Goal: Find specific page/section: Find specific page/section

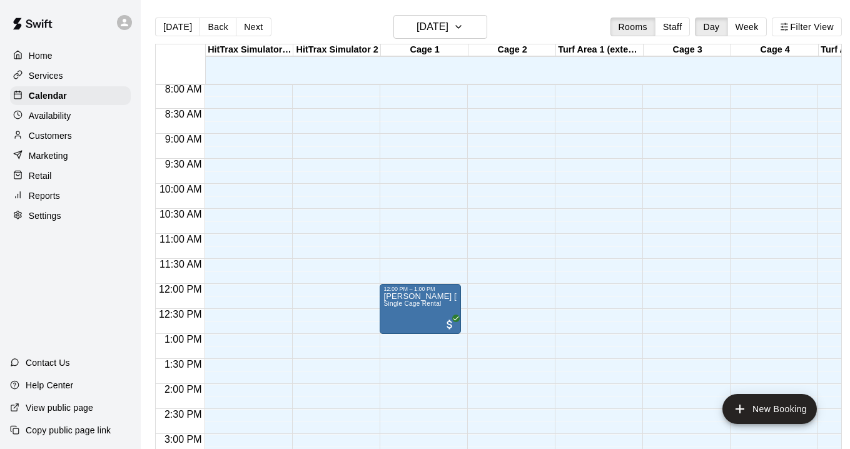
scroll to position [394, 0]
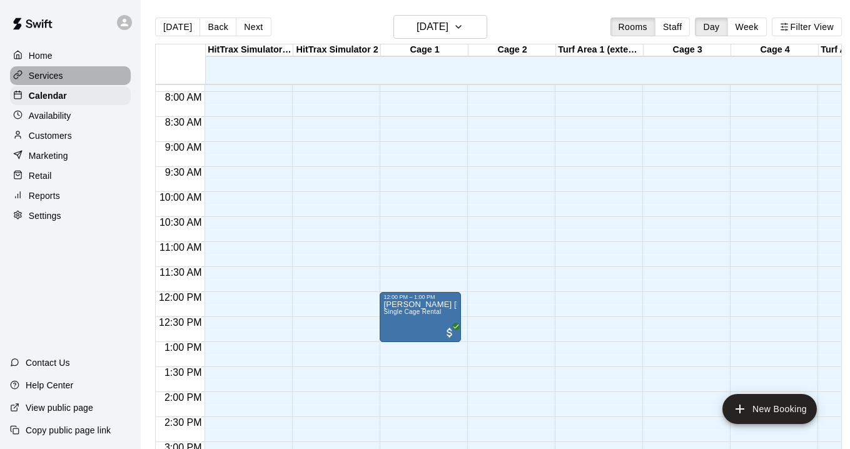
click at [55, 78] on p "Services" at bounding box center [46, 75] width 34 height 13
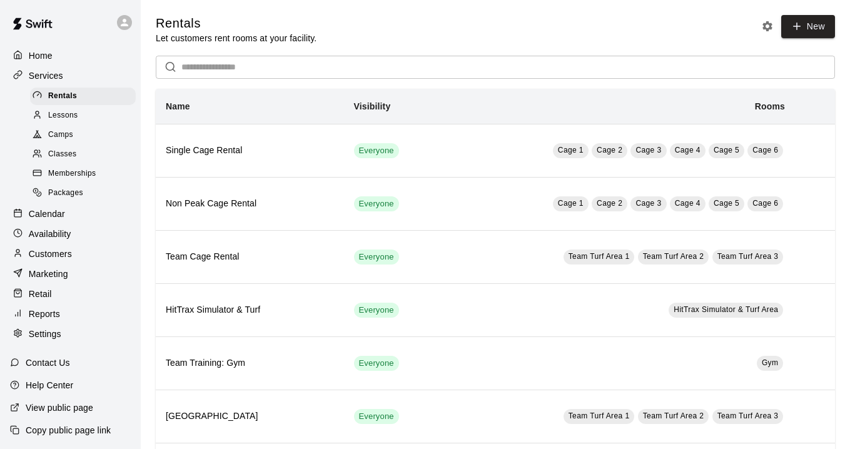
click at [78, 130] on div "Camps" at bounding box center [83, 135] width 106 height 18
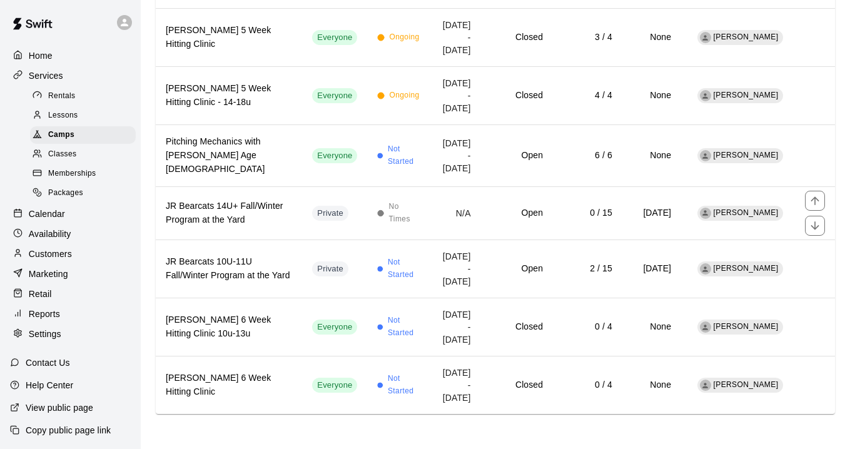
scroll to position [1240, 0]
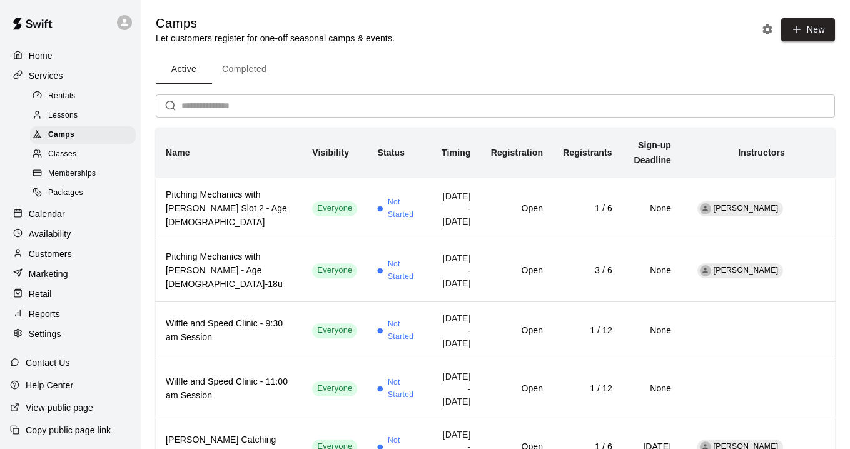
click at [36, 74] on p "Services" at bounding box center [46, 75] width 34 height 13
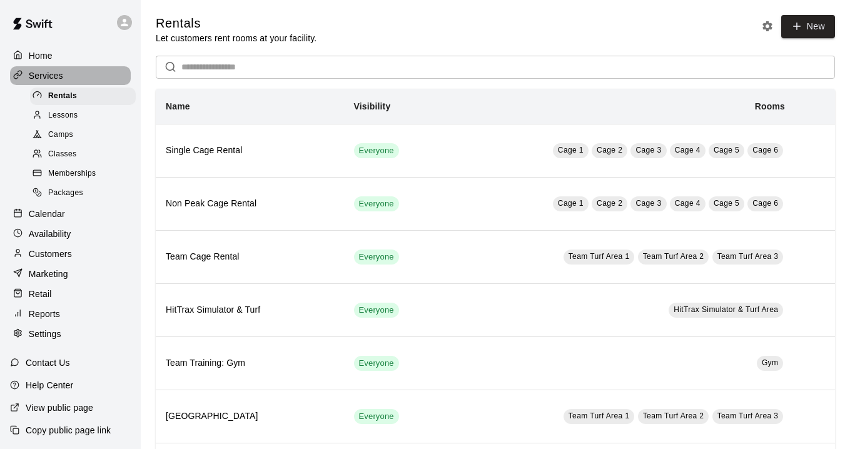
click at [36, 74] on p "Services" at bounding box center [46, 75] width 34 height 13
